Goal: Find specific page/section: Find specific page/section

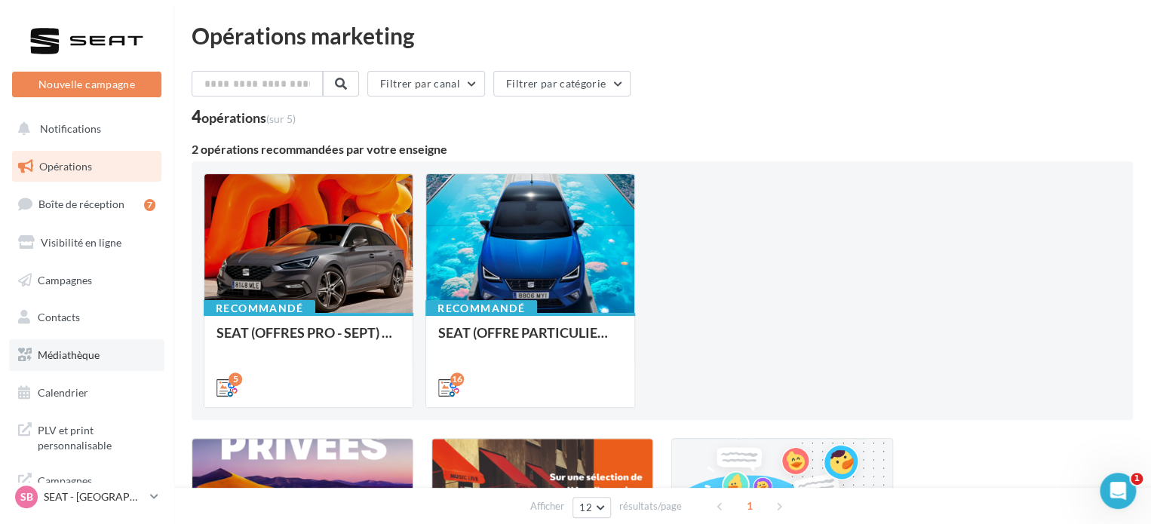
click at [136, 347] on link "Médiathèque" at bounding box center [86, 355] width 155 height 32
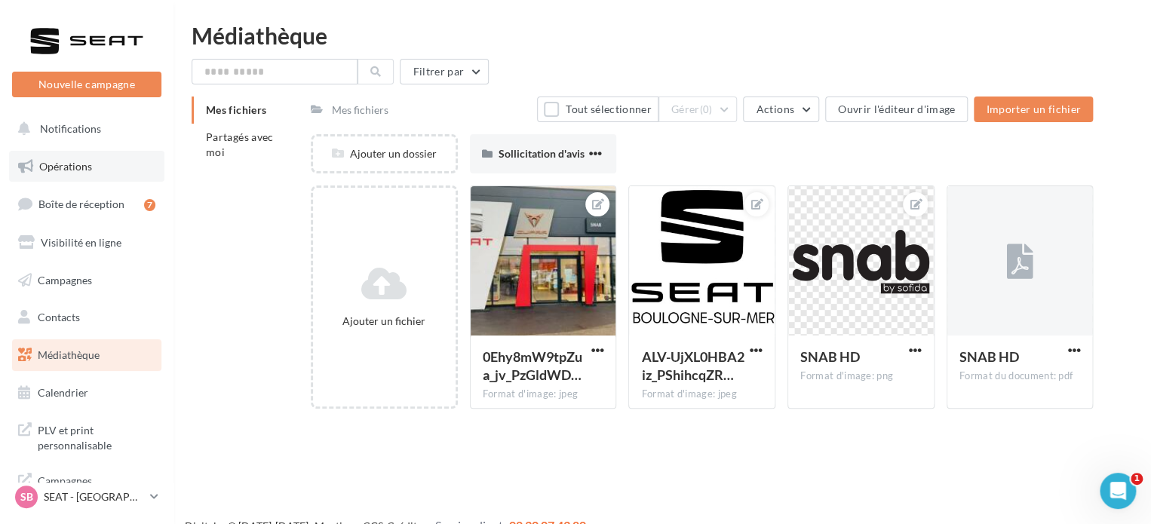
click at [75, 160] on span "Opérations" at bounding box center [65, 166] width 53 height 13
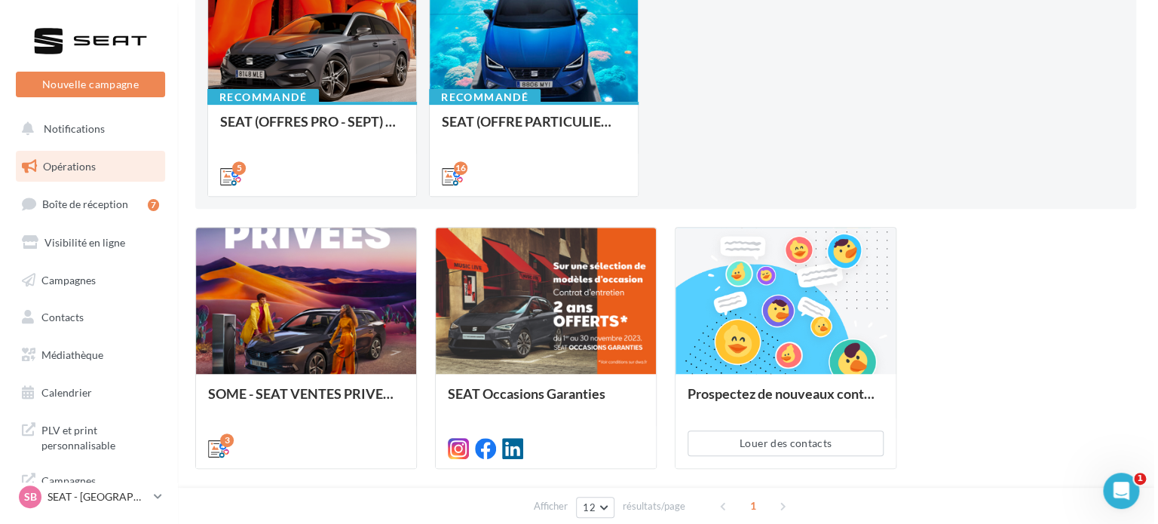
scroll to position [54, 0]
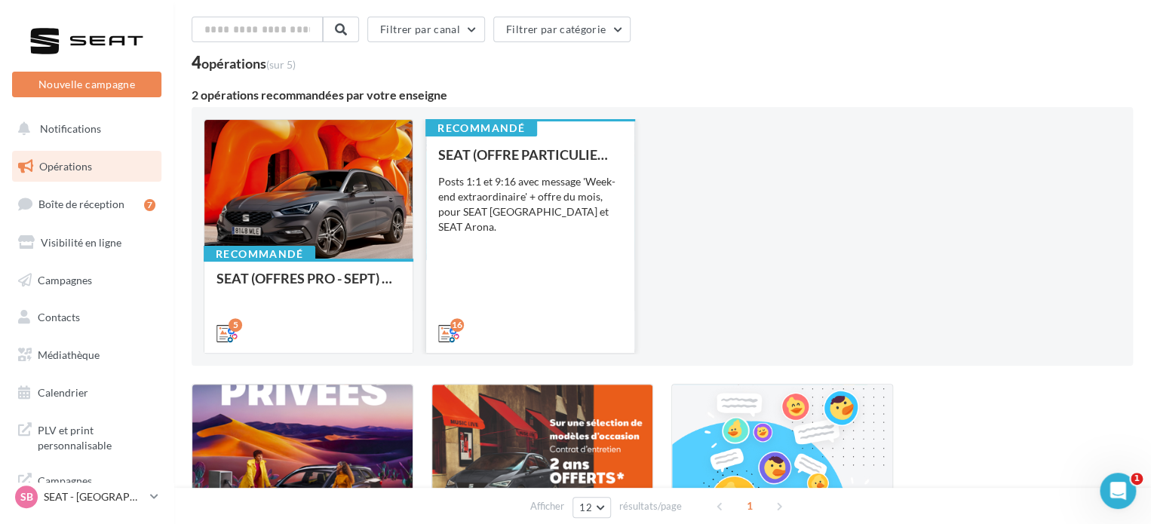
click at [578, 253] on div "SEAT (OFFRE PARTICULIER - SEPT) - SOCIAL MEDIA Posts 1:1 et 9:16 avec message '…" at bounding box center [530, 243] width 184 height 192
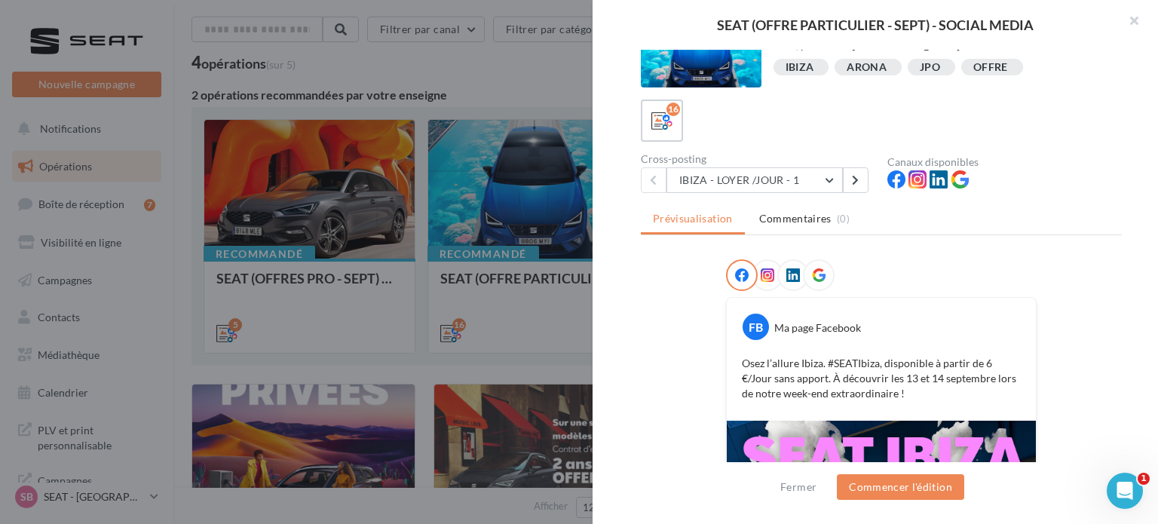
scroll to position [75, 0]
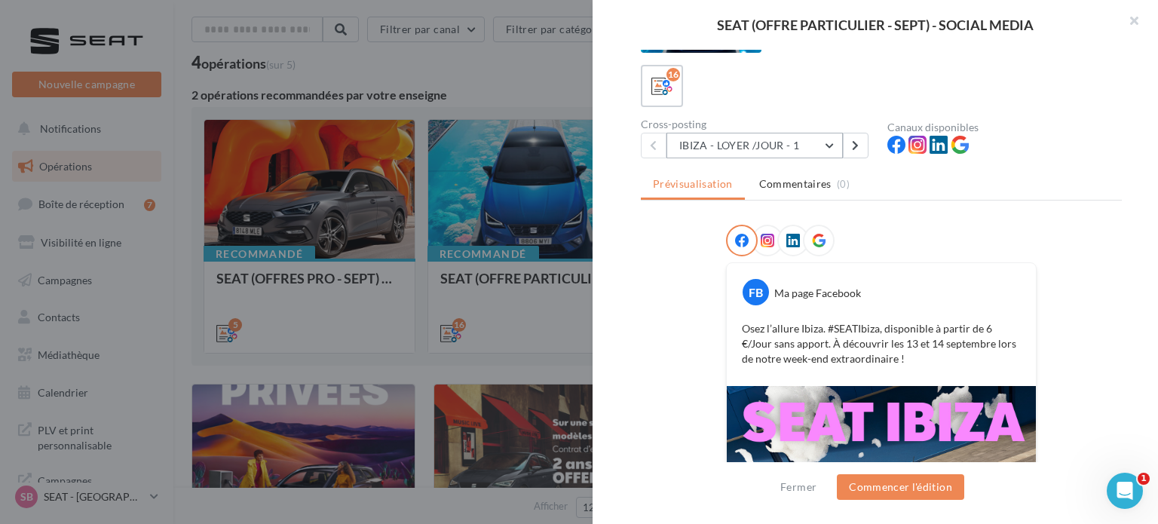
click at [822, 143] on button "IBIZA - LOYER /JOUR - 1" at bounding box center [755, 146] width 176 height 26
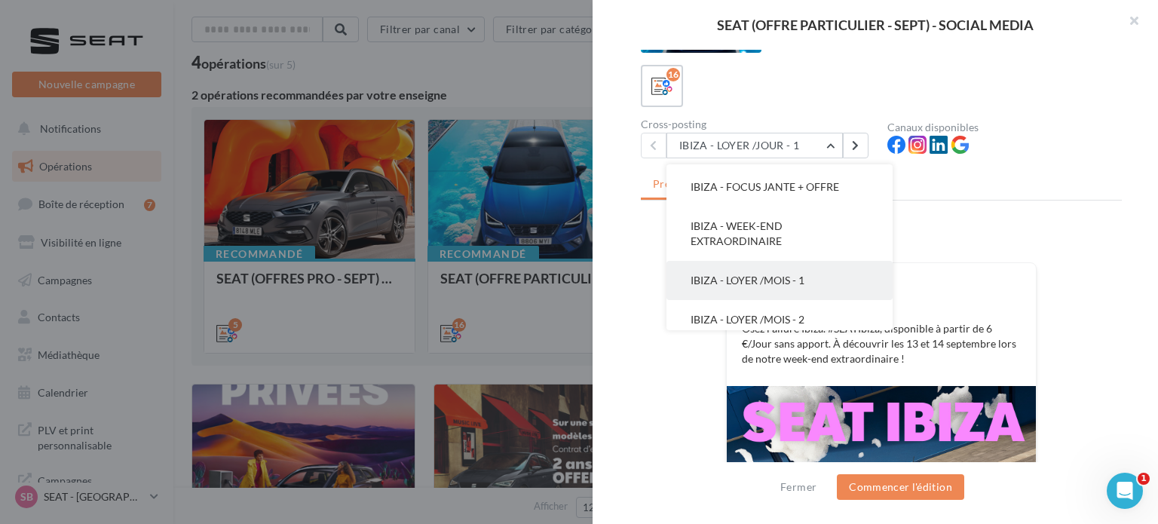
click at [814, 283] on button "IBIZA - LOYER /MOIS - 1" at bounding box center [780, 280] width 226 height 39
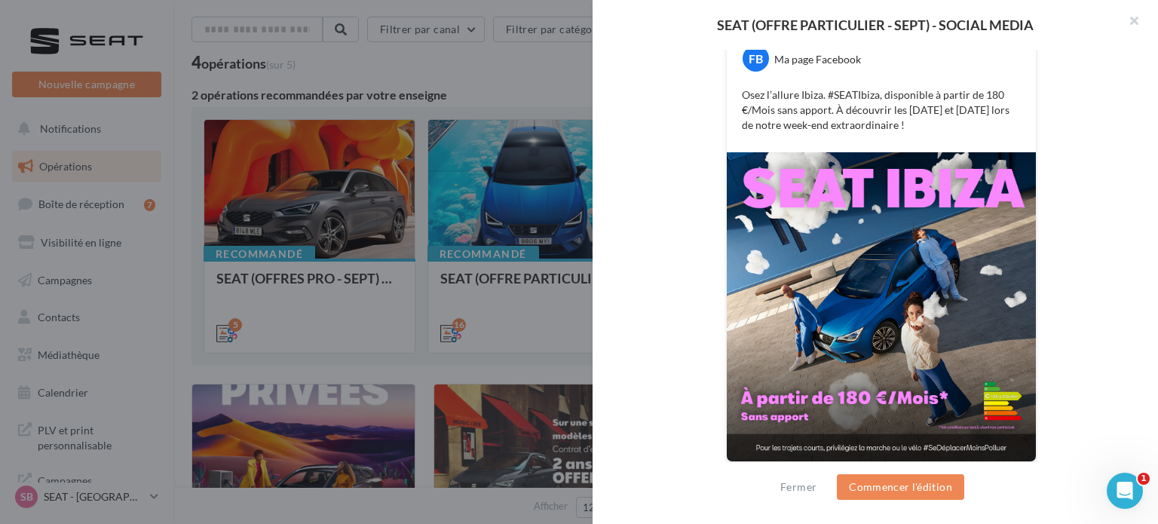
scroll to position [313, 0]
